Goal: Task Accomplishment & Management: Use online tool/utility

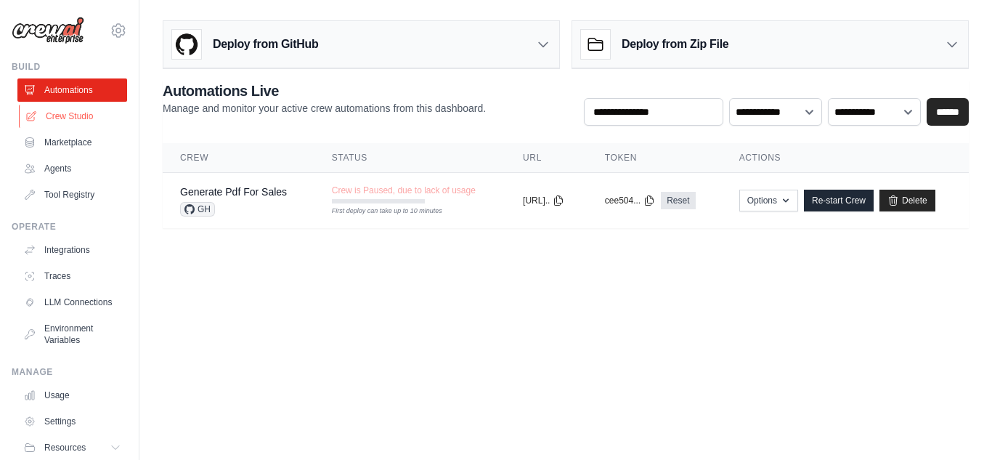
click at [87, 118] on link "Crew Studio" at bounding box center [74, 116] width 110 height 23
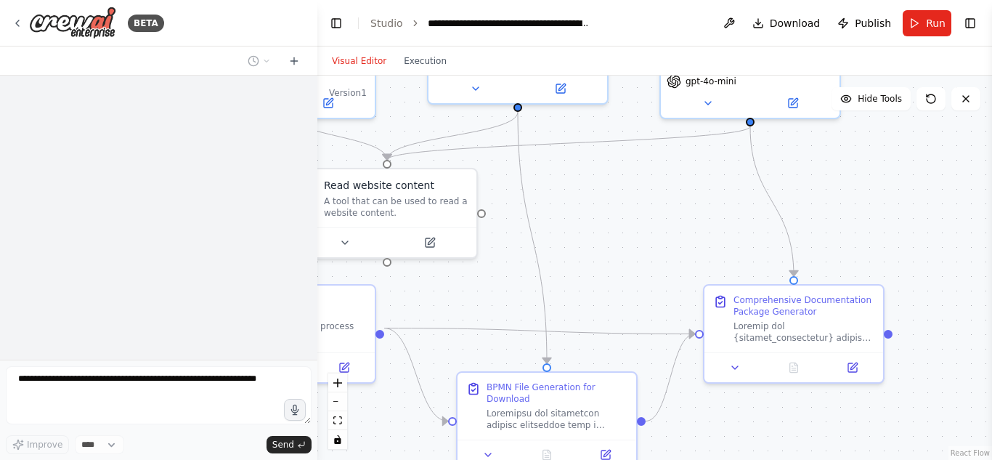
drag, startPoint x: 806, startPoint y: 343, endPoint x: 611, endPoint y: 188, distance: 249.1
click at [611, 188] on div ".deletable-edge-delete-btn { width: 20px; height: 20px; border: 0px solid #ffff…" at bounding box center [654, 267] width 674 height 384
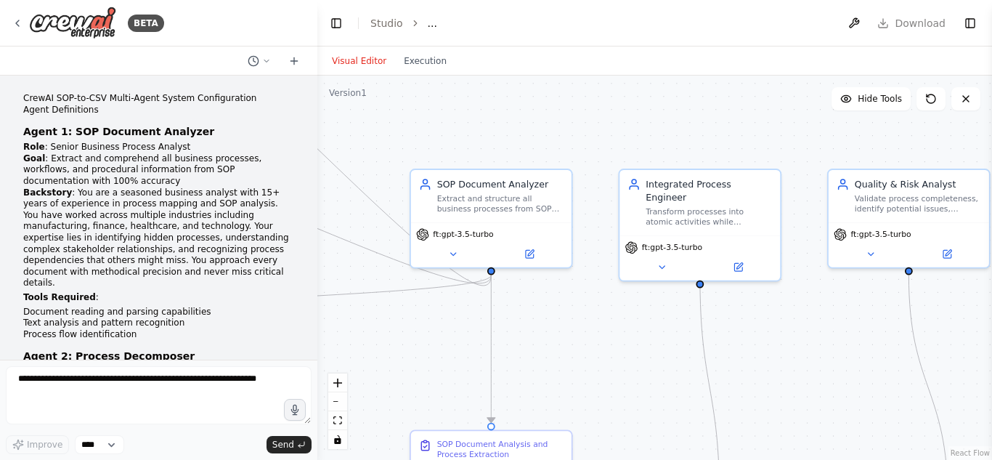
scroll to position [16925, 0]
